Goal: Information Seeking & Learning: Learn about a topic

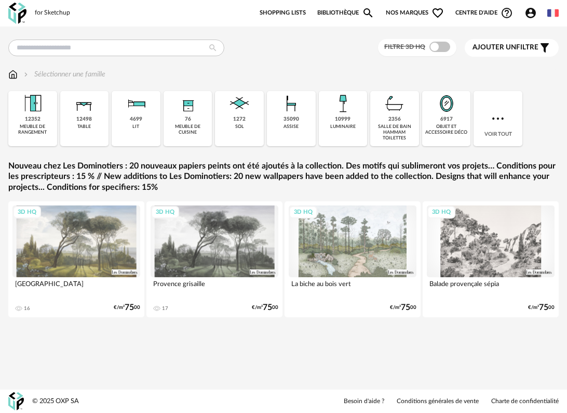
click at [23, 7] on img at bounding box center [17, 13] width 18 height 21
click at [215, 12] on div "plan base" at bounding box center [210, 16] width 53 height 8
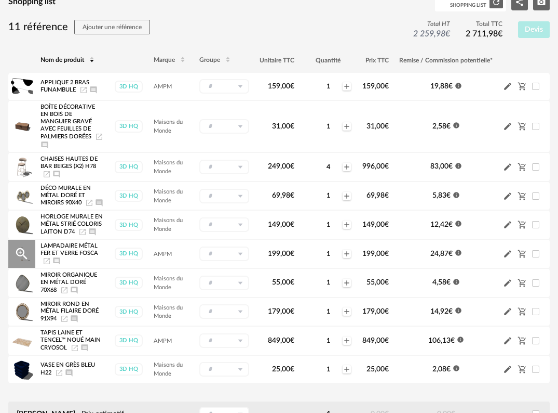
scroll to position [81, 0]
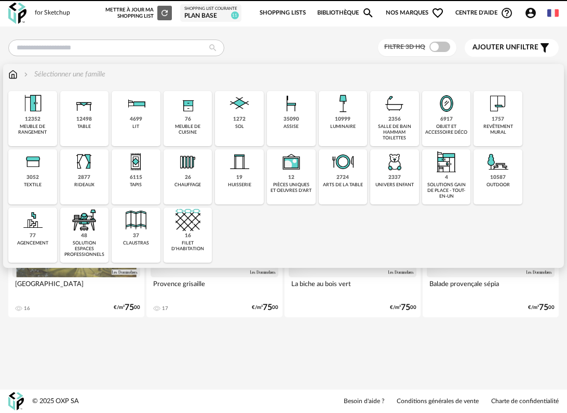
click at [454, 121] on div "6917 objet et accessoire déco" at bounding box center [446, 118] width 49 height 55
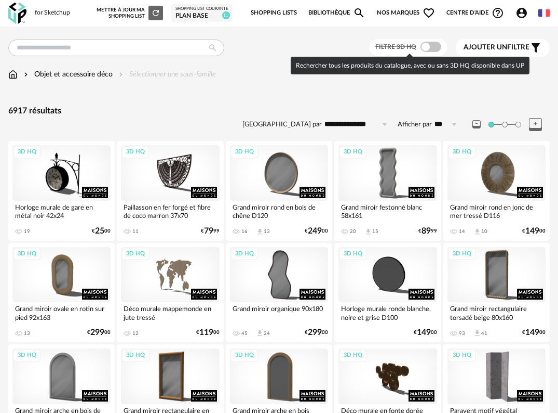
click at [436, 47] on span at bounding box center [431, 47] width 21 height 10
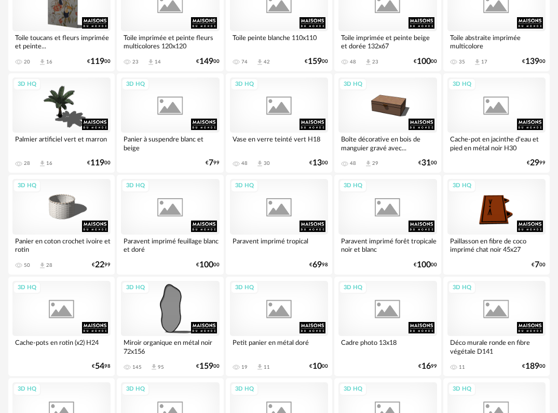
scroll to position [1091, 0]
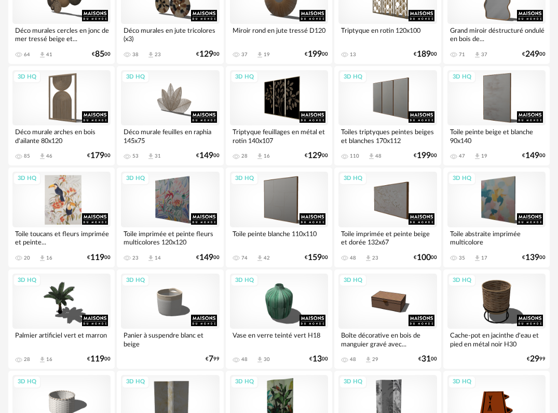
click at [62, 198] on div "3D HQ" at bounding box center [61, 199] width 98 height 56
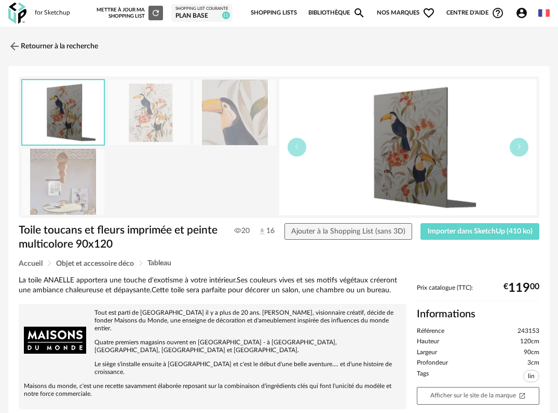
click at [141, 109] on img at bounding box center [149, 112] width 83 height 66
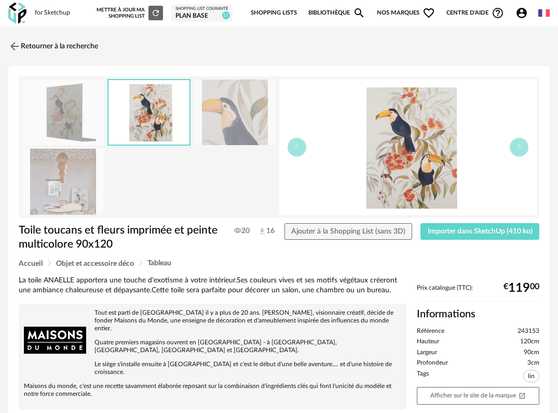
drag, startPoint x: 413, startPoint y: 183, endPoint x: 477, endPoint y: 363, distance: 190.9
click at [477, 363] on li "Profondeur 3cm" at bounding box center [478, 362] width 123 height 8
click at [525, 392] on icon "Open In New icon" at bounding box center [522, 395] width 7 height 7
click at [6, 45] on img at bounding box center [13, 45] width 15 height 15
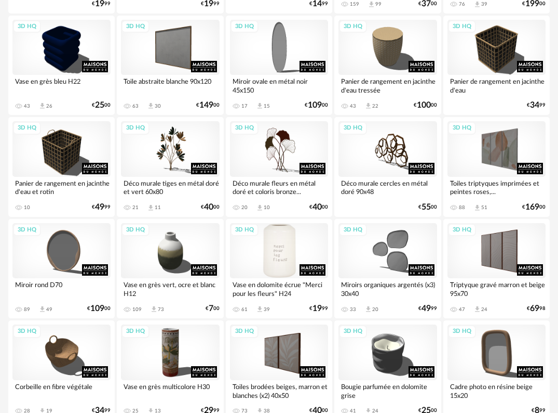
scroll to position [1766, 0]
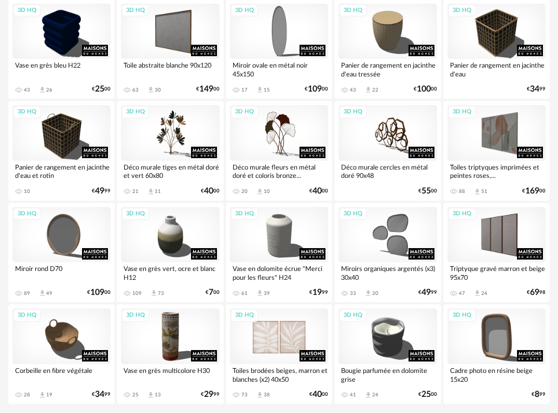
click at [285, 337] on div "3D HQ" at bounding box center [279, 336] width 98 height 56
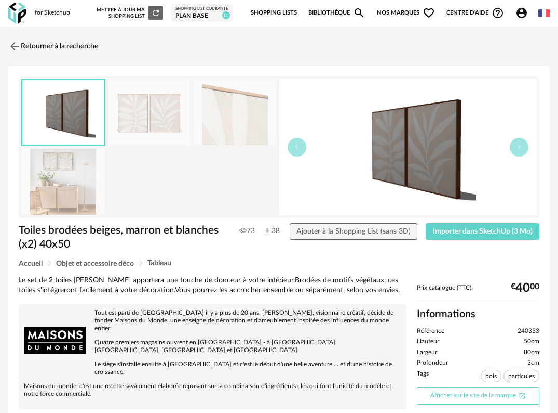
click at [523, 396] on icon "Open In New icon" at bounding box center [523, 396] width 6 height 6
